Goal: Task Accomplishment & Management: Manage account settings

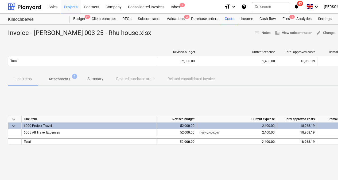
click at [63, 76] on span "Attachments 1" at bounding box center [59, 79] width 43 height 10
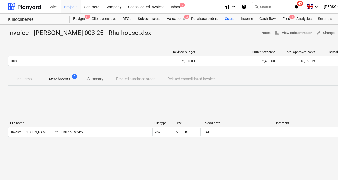
click at [307, 10] on div "format_size keyboard_arrow_down help search Search notifications 43 keyboard_ar…" at bounding box center [290, 6] width 133 height 13
click at [299, 7] on icon "notifications" at bounding box center [296, 6] width 5 height 6
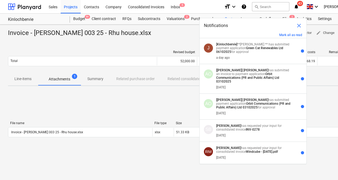
click at [255, 57] on div "a day ago" at bounding box center [253, 57] width 75 height 6
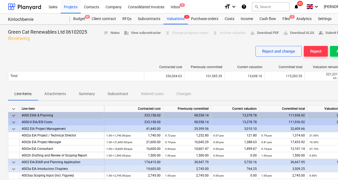
click at [332, 56] on button "Approve" at bounding box center [344, 51] width 28 height 11
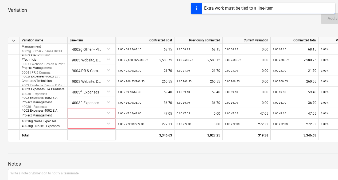
scroll to position [238, 0]
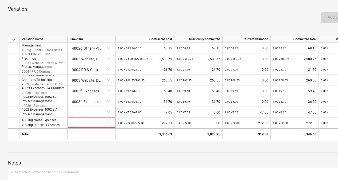
click at [110, 112] on div at bounding box center [92, 111] width 44 height 9
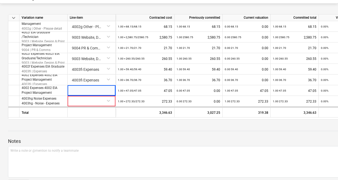
scroll to position [279, 0]
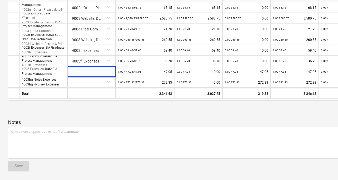
drag, startPoint x: 89, startPoint y: 102, endPoint x: 87, endPoint y: 99, distance: 3.9
click at [107, 83] on div at bounding box center [92, 81] width 44 height 9
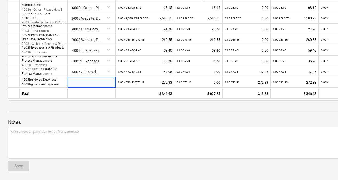
scroll to position [1605, 0]
type input "n"
type input "expe"
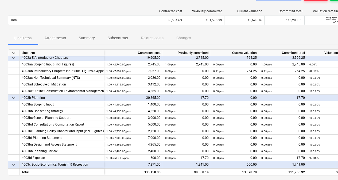
scroll to position [25, 0]
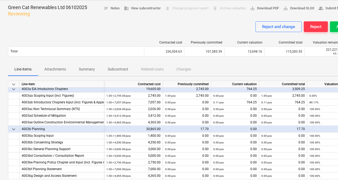
click at [333, 26] on button "Approve" at bounding box center [344, 26] width 28 height 11
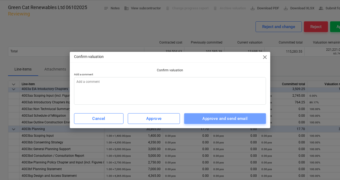
click at [233, 117] on div "Approve and send email" at bounding box center [224, 118] width 45 height 7
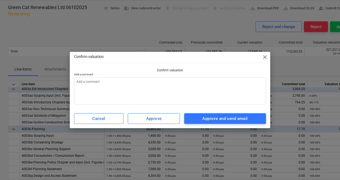
type textarea "x"
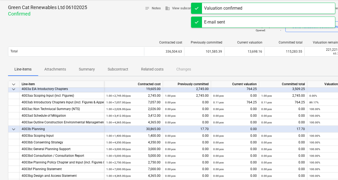
click at [102, 39] on div "Contracted cost Previously committed Current valuation Committed total Valuatio…" at bounding box center [182, 49] width 349 height 27
click at [97, 33] on div "Sent : [DATE] 16:59:58 Opened : - Send valuation confirm message" at bounding box center [182, 28] width 349 height 15
